Goal: Submit feedback/report problem: Submit feedback/report problem

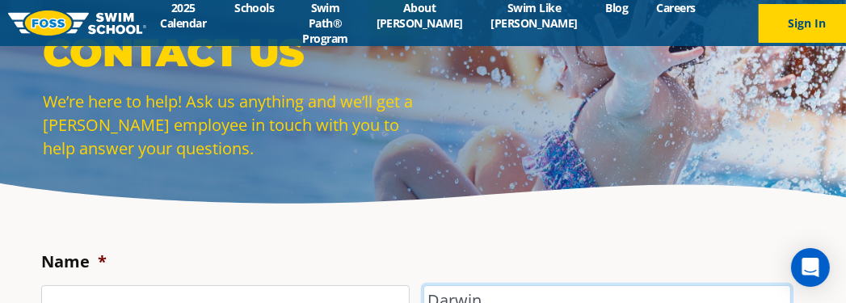
scroll to position [8, 0]
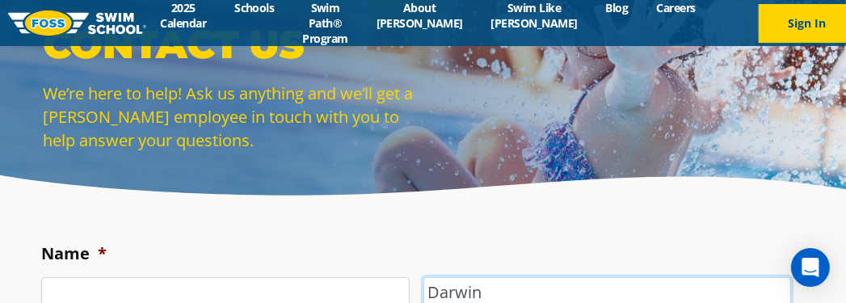
type input "Darwin"
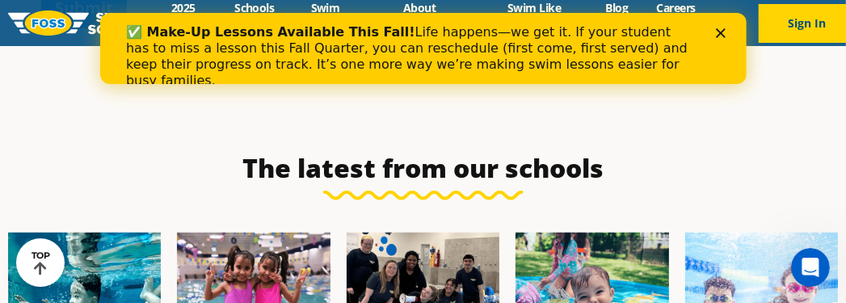
scroll to position [672, 0]
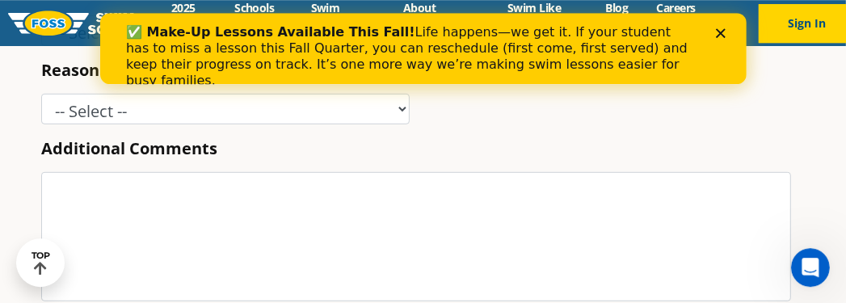
type input "[EMAIL_ADDRESS][DOMAIN_NAME]"
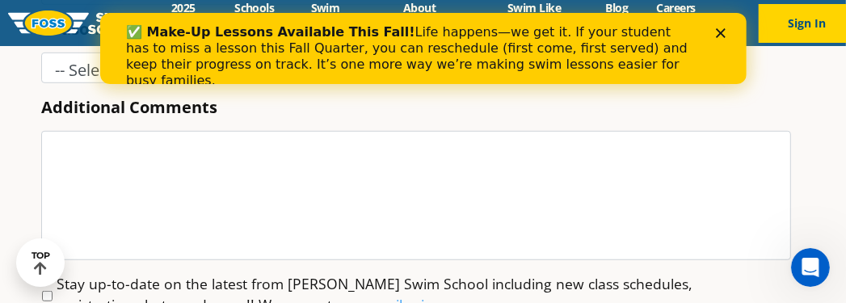
scroll to position [597, 0]
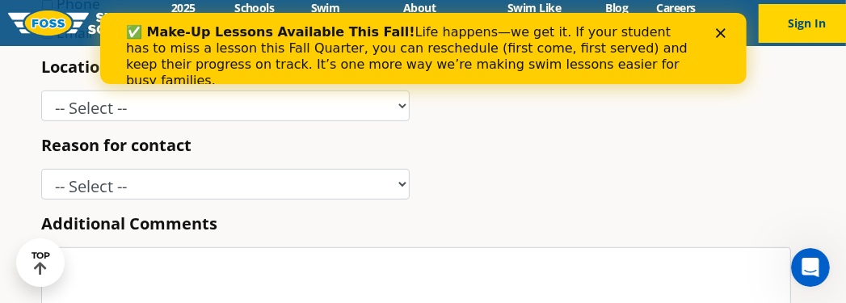
checkbox input "false"
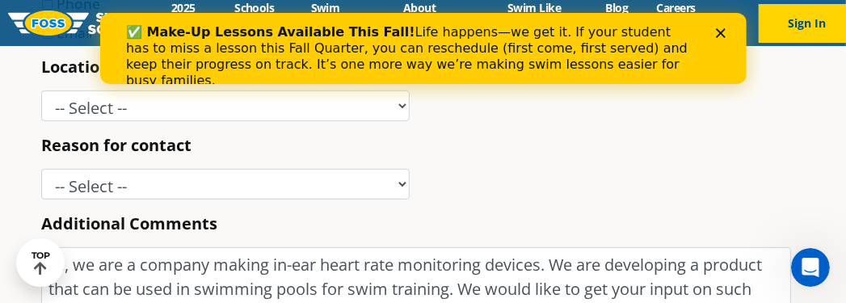
type textarea "Hi, we are a company making in-ear heart rate monitoring devices. We are develo…"
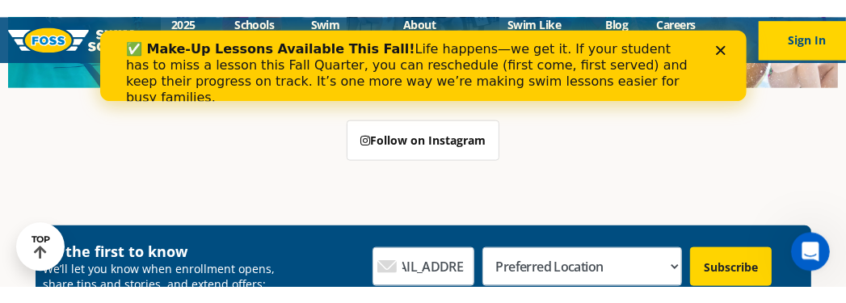
scroll to position [1383, 0]
